Goal: Task Accomplishment & Management: Use online tool/utility

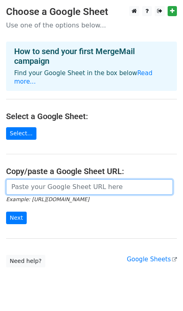
click at [72, 185] on input "url" at bounding box center [89, 186] width 166 height 15
click at [75, 185] on input "url" at bounding box center [89, 186] width 166 height 15
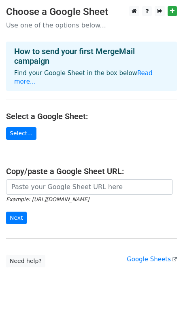
click at [78, 166] on h4 "Copy/paste a Google Sheet URL:" at bounding box center [91, 171] width 170 height 10
click at [139, 76] on link "Read more..." at bounding box center [83, 77] width 138 height 16
click at [51, 168] on main "Choose a Google Sheet Use one of the options below... How to send your first Me…" at bounding box center [91, 136] width 183 height 261
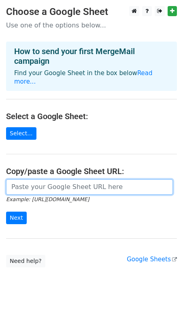
click at [48, 179] on input "url" at bounding box center [89, 186] width 166 height 15
paste input "https://docs.google.com/spreadsheets/d/1IWRtj1osEEfOFfModU2z2dQN2ryc_TCTkCvuLkr…"
type input "https://docs.google.com/spreadsheets/d/1IWRtj1osEEfOFfModU2z2dQN2ryc_TCTkCvuLkr…"
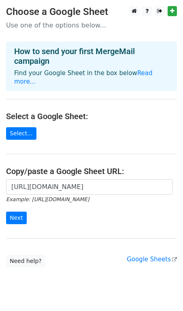
scroll to position [0, 0]
click at [2, 197] on div "https://docs.google.com/spreadsheets/d/1IWRtj1osEEfOFfModU2z2dQN2ryc_TCTkCvuLkr…" at bounding box center [91, 205] width 183 height 53
click at [9, 202] on form "https://docs.google.com/spreadsheets/d/1IWRtj1osEEfOFfModU2z2dQN2ryc_TCTkCvuLkr…" at bounding box center [91, 201] width 170 height 45
click at [16, 213] on input "Next" at bounding box center [16, 218] width 21 height 13
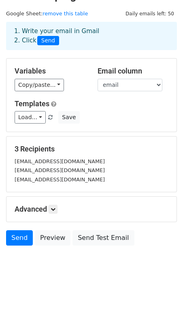
scroll to position [21, 0]
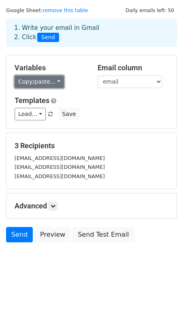
click at [50, 84] on link "Copy/paste..." at bounding box center [39, 82] width 49 height 13
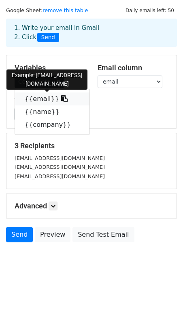
click at [43, 98] on link "{{email}}" at bounding box center [52, 99] width 74 height 13
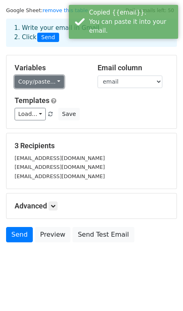
click at [42, 82] on link "Copy/paste..." at bounding box center [39, 82] width 49 height 13
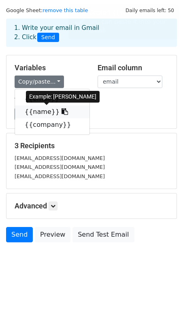
click at [40, 107] on link "{{name}}" at bounding box center [52, 111] width 74 height 13
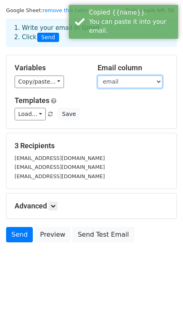
click at [99, 83] on select "email name company" at bounding box center [129, 82] width 65 height 13
click at [97, 76] on select "email name company" at bounding box center [129, 82] width 65 height 13
click at [114, 79] on select "email name company" at bounding box center [129, 82] width 65 height 13
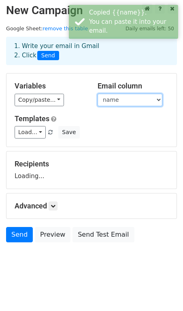
click at [97, 94] on select "email name company" at bounding box center [129, 100] width 65 height 13
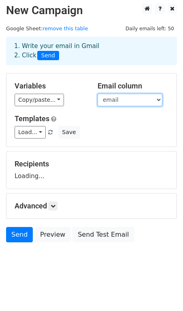
click at [119, 101] on select "email name company" at bounding box center [129, 100] width 65 height 13
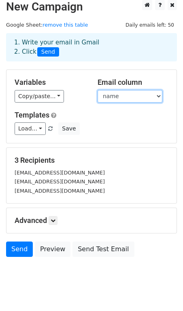
click at [97, 90] on select "email name company" at bounding box center [129, 96] width 65 height 13
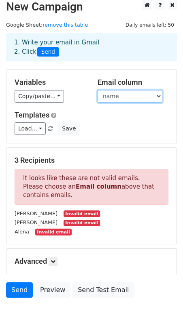
click at [128, 94] on select "email name company" at bounding box center [129, 96] width 65 height 13
select select "email"
click at [97, 90] on select "email name company" at bounding box center [129, 96] width 65 height 13
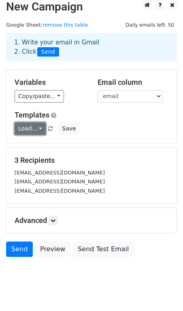
click at [24, 131] on link "Load..." at bounding box center [30, 128] width 31 height 13
click at [35, 86] on h5 "Variables" at bounding box center [50, 82] width 71 height 9
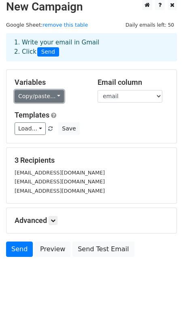
click at [35, 101] on link "Copy/paste..." at bounding box center [39, 96] width 49 height 13
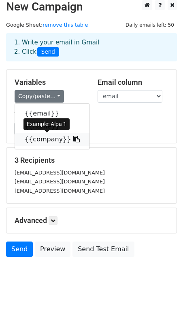
click at [39, 135] on link "{{company}}" at bounding box center [52, 139] width 74 height 13
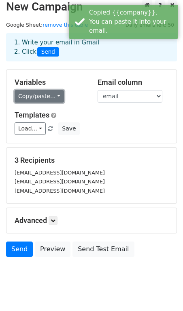
click at [40, 101] on link "Copy/paste..." at bounding box center [39, 96] width 49 height 13
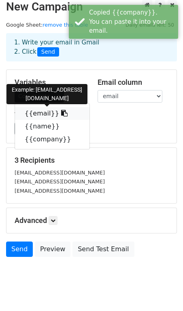
click at [36, 112] on link "{{email}}" at bounding box center [52, 113] width 74 height 13
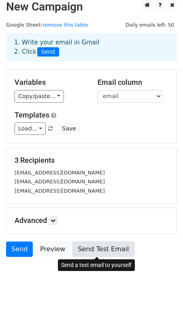
click at [109, 244] on link "Send Test Email" at bounding box center [102, 249] width 61 height 15
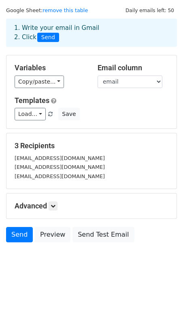
scroll to position [0, 0]
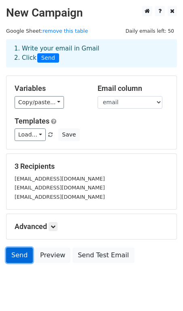
click at [11, 252] on link "Send" at bounding box center [19, 255] width 27 height 15
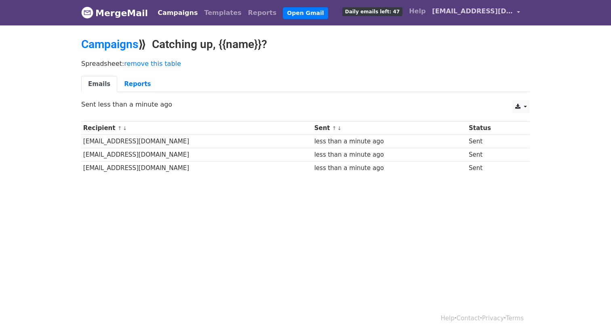
click at [473, 4] on link "gromov.engine@gmail.com" at bounding box center [476, 12] width 95 height 19
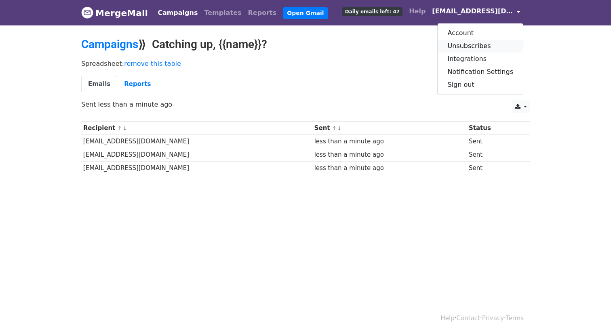
click at [464, 49] on link "Unsubscribes" at bounding box center [480, 46] width 85 height 13
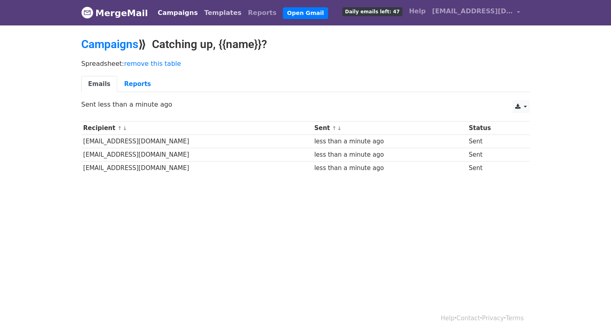
click at [201, 8] on link "Templates" at bounding box center [223, 13] width 44 height 16
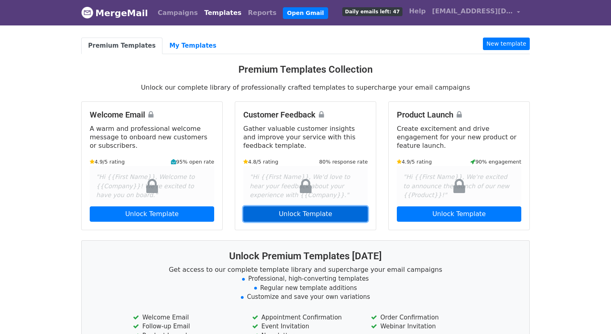
click at [296, 218] on link "Unlock Template" at bounding box center [305, 213] width 124 height 15
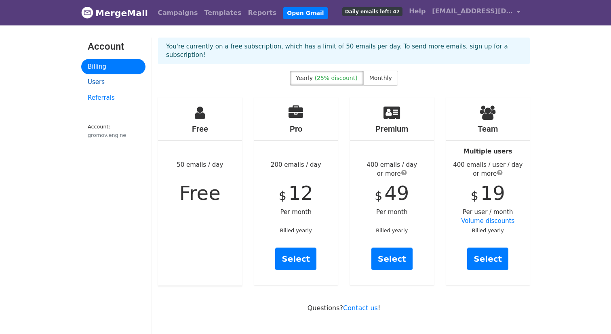
click at [90, 81] on link "Users" at bounding box center [113, 82] width 64 height 16
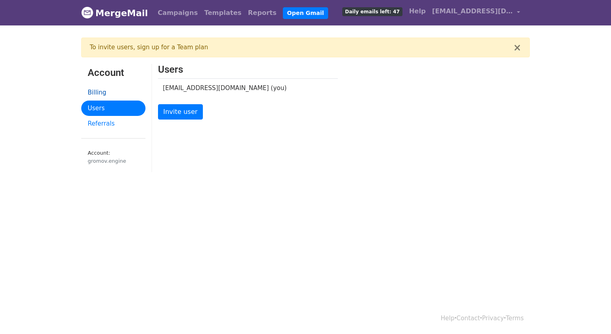
click at [100, 85] on link "Billing" at bounding box center [113, 93] width 64 height 16
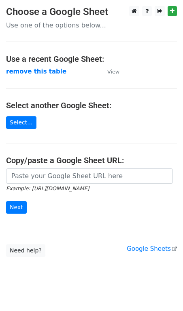
scroll to position [11, 0]
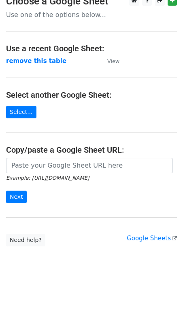
click at [145, 243] on main "Choose a Google Sheet Use one of the options below... Use a recent Google Sheet…" at bounding box center [91, 121] width 183 height 251
click at [146, 236] on link "Google Sheets" at bounding box center [151, 238] width 50 height 7
